Goal: Task Accomplishment & Management: Manage account settings

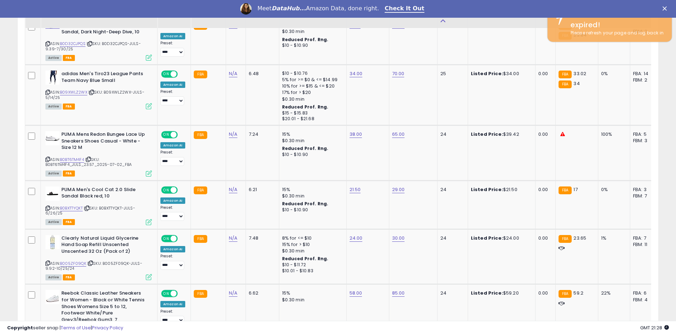
scroll to position [145, 372]
